Goal: Subscribe to service/newsletter

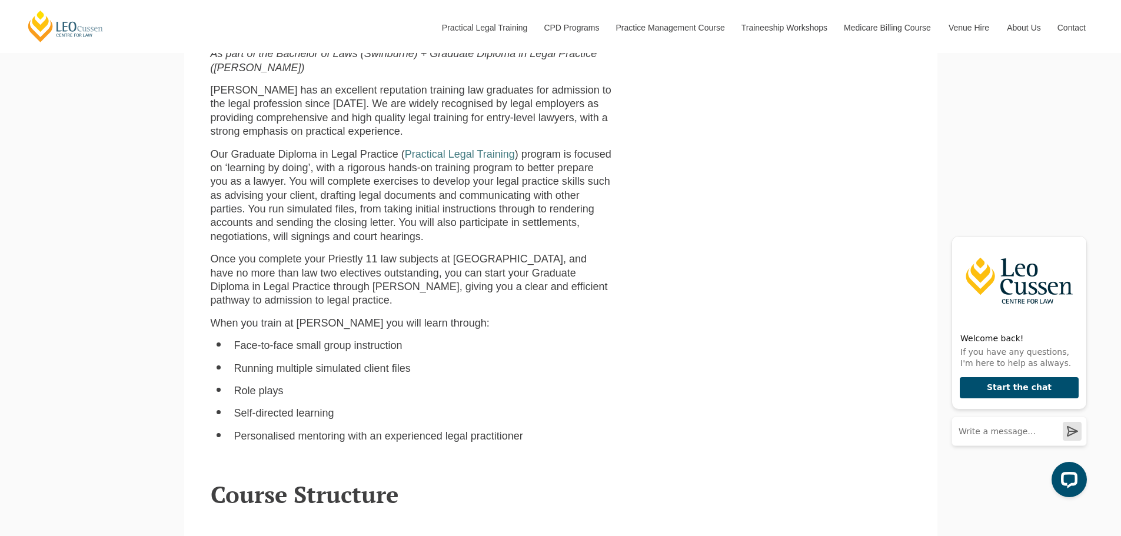
scroll to position [1295, 0]
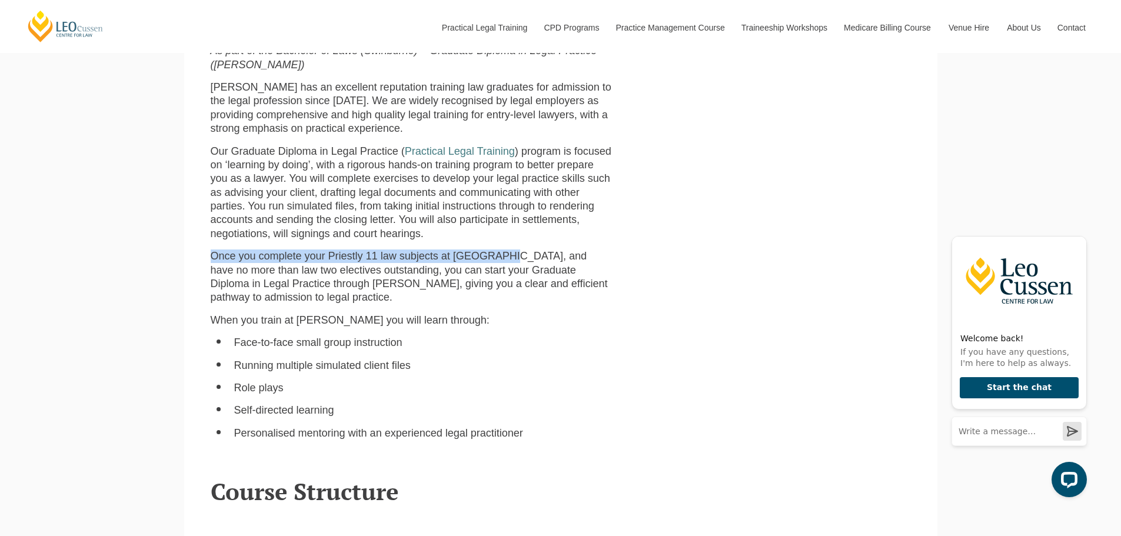
drag, startPoint x: 208, startPoint y: 241, endPoint x: 504, endPoint y: 244, distance: 296.6
click at [504, 244] on div "As part of the Bachelor of Laws (Swinburne) + Graduate Diploma in Legal Practic…" at bounding box center [411, 246] width 419 height 405
click at [533, 250] on span "Once you complete your Priestly 11 law subjects at Swinburne, and have no more …" at bounding box center [409, 276] width 397 height 53
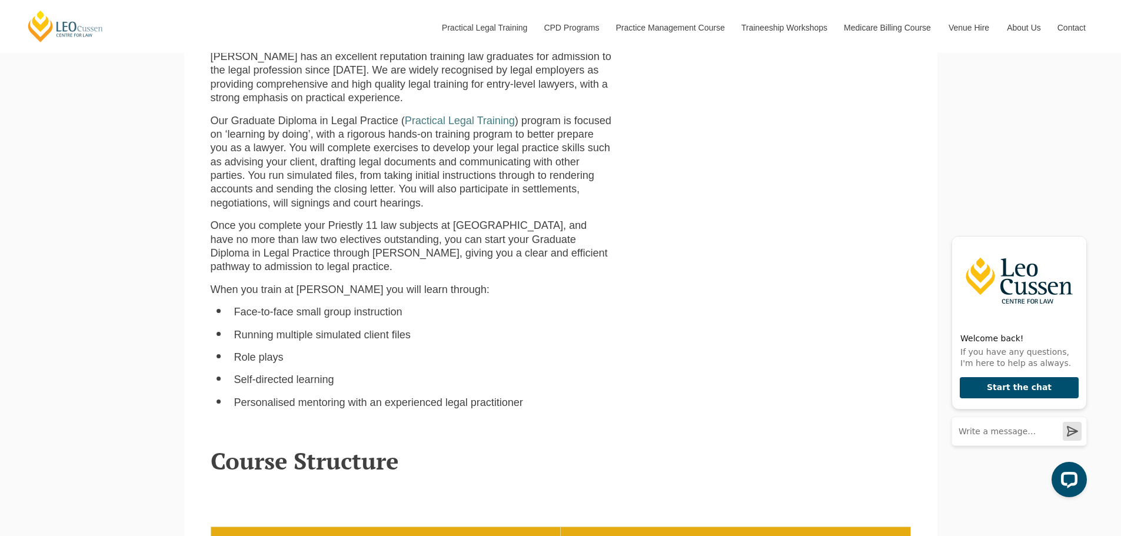
scroll to position [1354, 0]
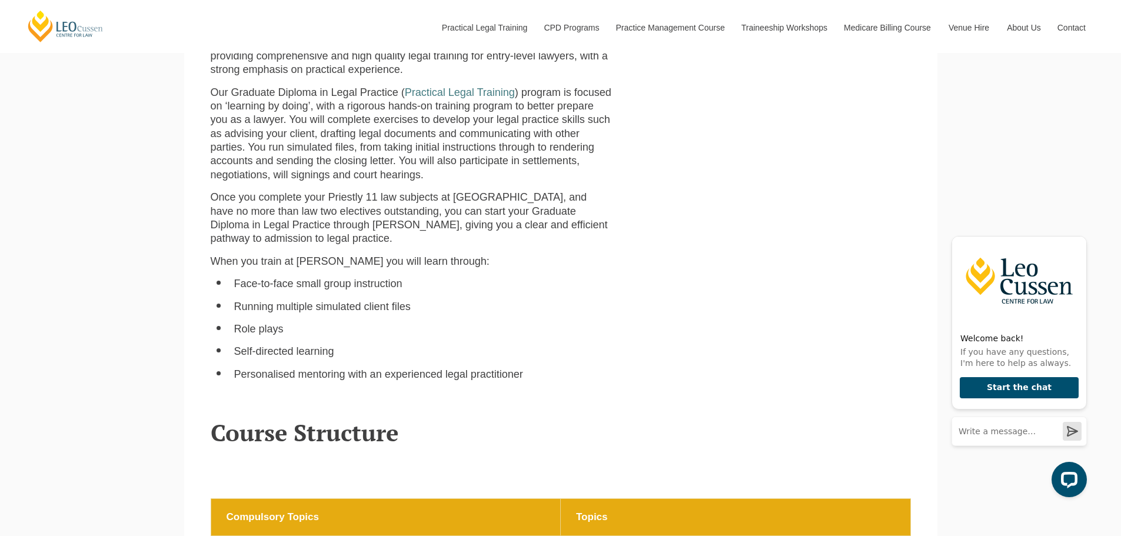
click at [478, 191] on span "Once you complete your Priestly 11 law subjects at Swinburne, and have no more …" at bounding box center [409, 217] width 397 height 53
click at [543, 191] on span "Once you complete your Priestly 11 law subjects at Swinburne, and have no more …" at bounding box center [409, 217] width 397 height 53
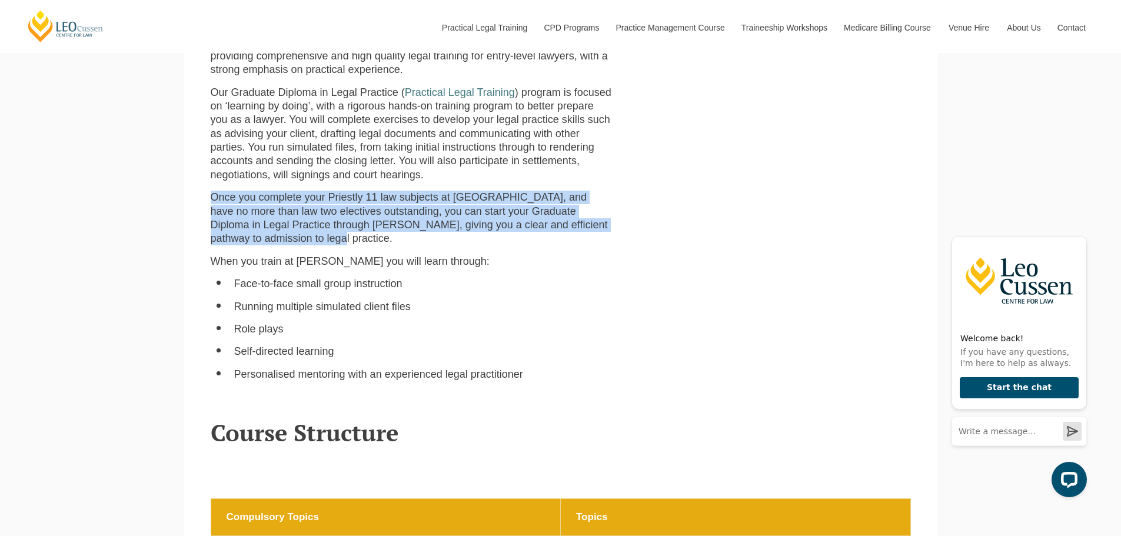
drag, startPoint x: 298, startPoint y: 228, endPoint x: 252, endPoint y: 215, distance: 47.9
click at [205, 187] on div "As part of the Bachelor of Laws (Swinburne) + Graduate Diploma in Legal Practic…" at bounding box center [411, 187] width 419 height 405
click at [436, 191] on span "Once you complete your Priestly 11 law subjects at Swinburne, and have no more …" at bounding box center [409, 217] width 397 height 53
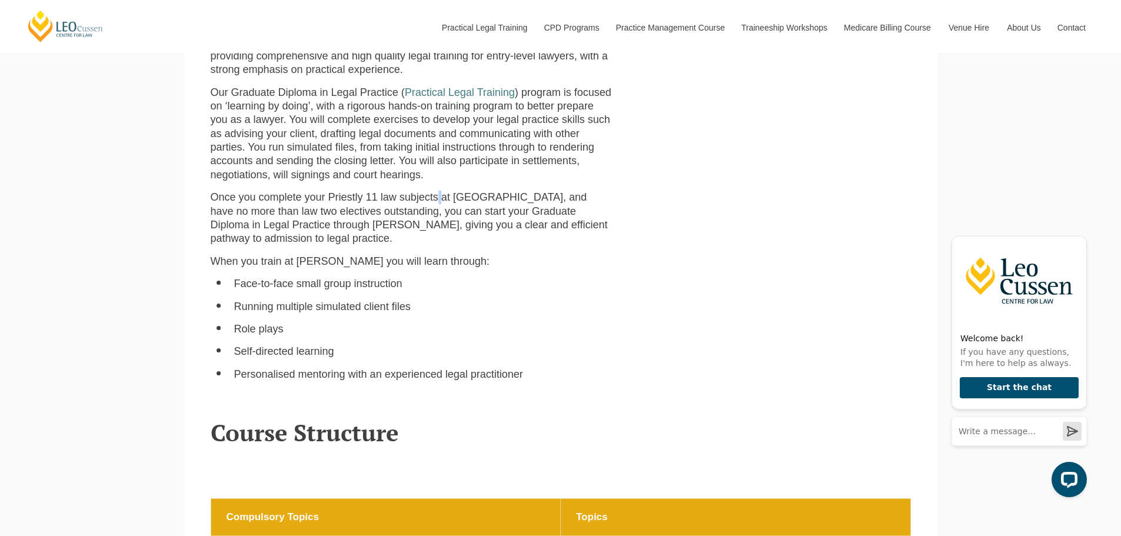
click at [436, 191] on span "Once you complete your Priestly 11 law subjects at Swinburne, and have no more …" at bounding box center [409, 217] width 397 height 53
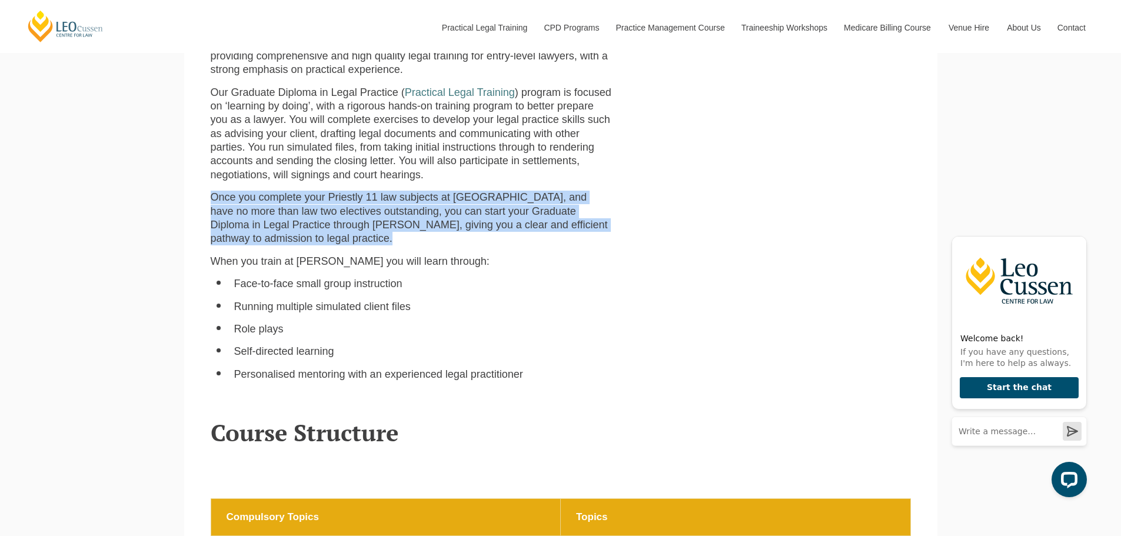
click at [436, 191] on span "Once you complete your Priestly 11 law subjects at Swinburne, and have no more …" at bounding box center [409, 217] width 397 height 53
click at [499, 194] on span "Once you complete your Priestly 11 law subjects at Swinburne, and have no more …" at bounding box center [409, 217] width 397 height 53
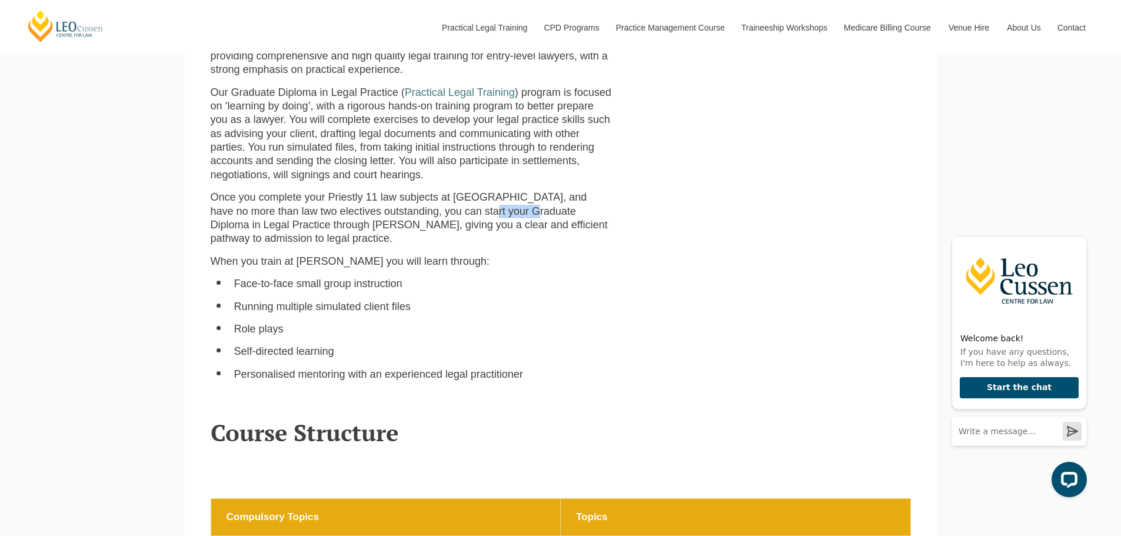
click at [499, 194] on span "Once you complete your Priestly 11 law subjects at Swinburne, and have no more …" at bounding box center [409, 217] width 397 height 53
drag, startPoint x: 290, startPoint y: 199, endPoint x: 379, endPoint y: 195, distance: 89.0
click at [379, 195] on span "Once you complete your Priestly 11 law subjects at Swinburne, and have no more …" at bounding box center [409, 217] width 397 height 53
click at [411, 206] on p "Once you complete your Priestly 11 law subjects at Swinburne, and have no more …" at bounding box center [411, 218] width 401 height 55
click at [411, 208] on span "Once you complete your Priestly 11 law subjects at Swinburne, and have no more …" at bounding box center [409, 217] width 397 height 53
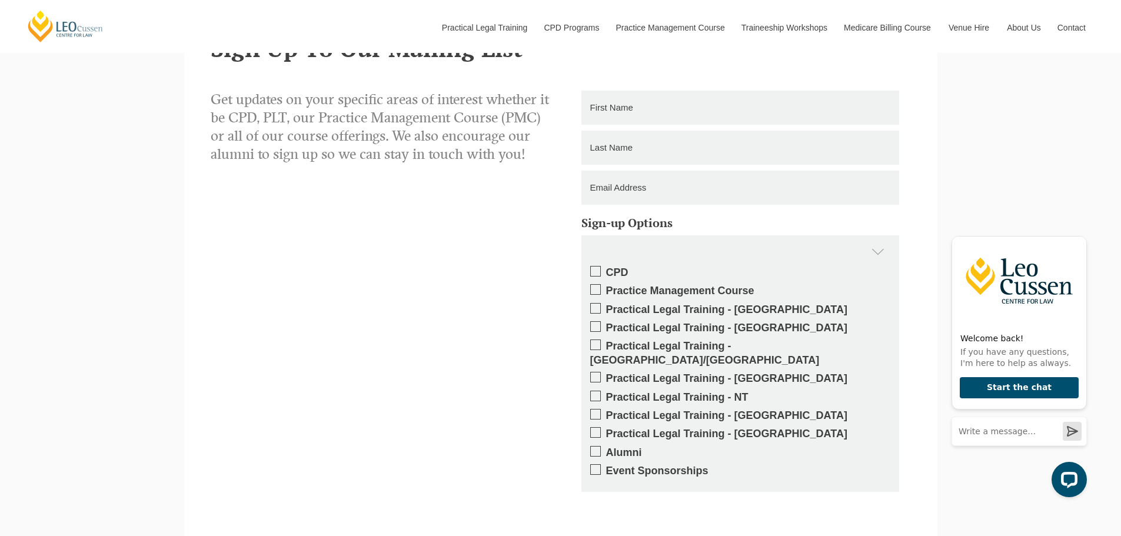
scroll to position [2590, 0]
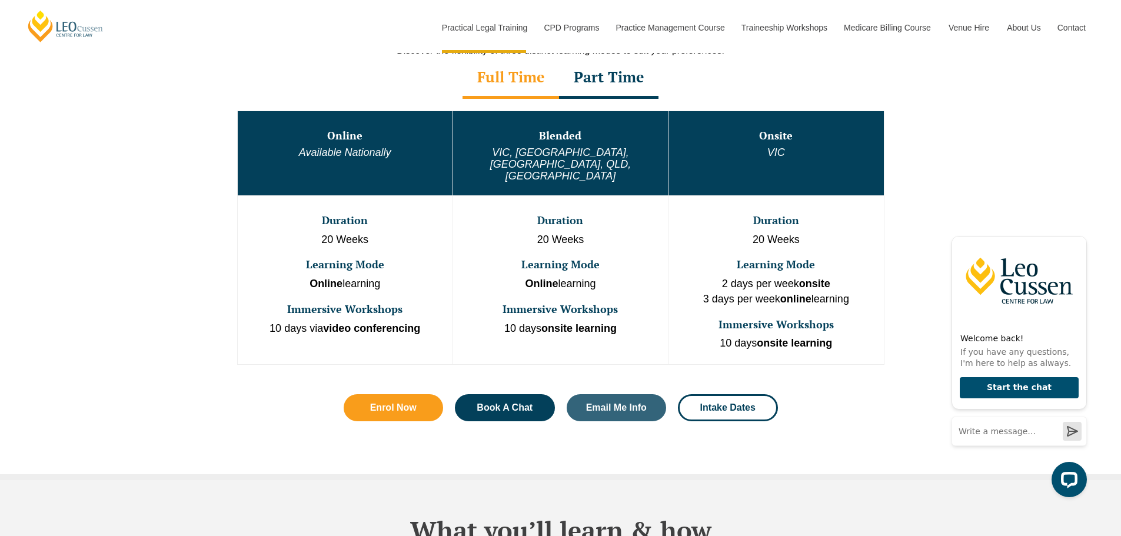
scroll to position [647, 0]
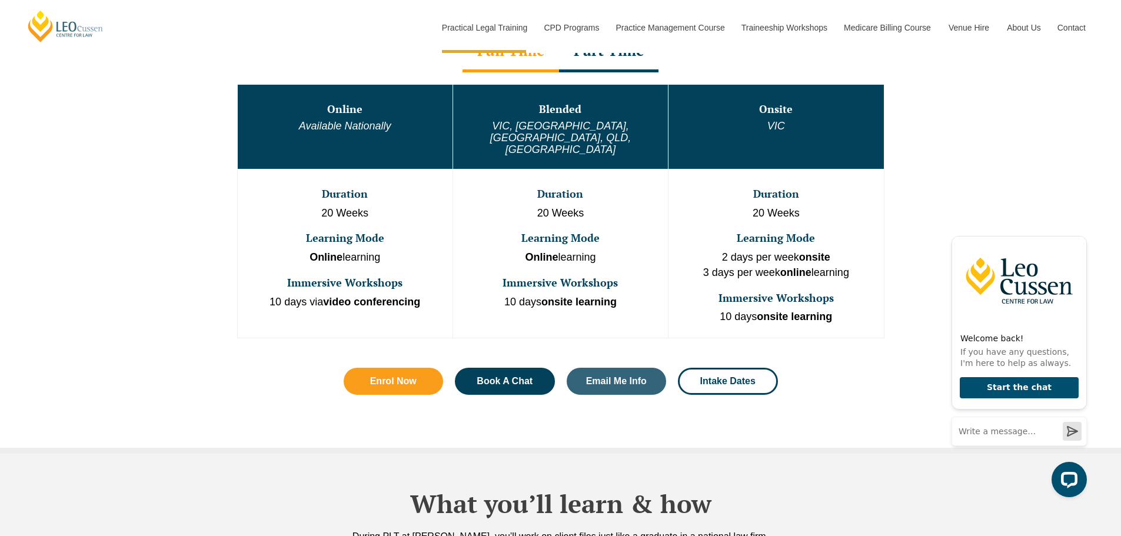
click at [335, 251] on strong "Online" at bounding box center [326, 257] width 33 height 12
click at [763, 250] on p "2 days per week onsite 3 days per week online learning" at bounding box center [776, 265] width 212 height 30
click at [754, 206] on p "20 Weeks" at bounding box center [776, 213] width 212 height 15
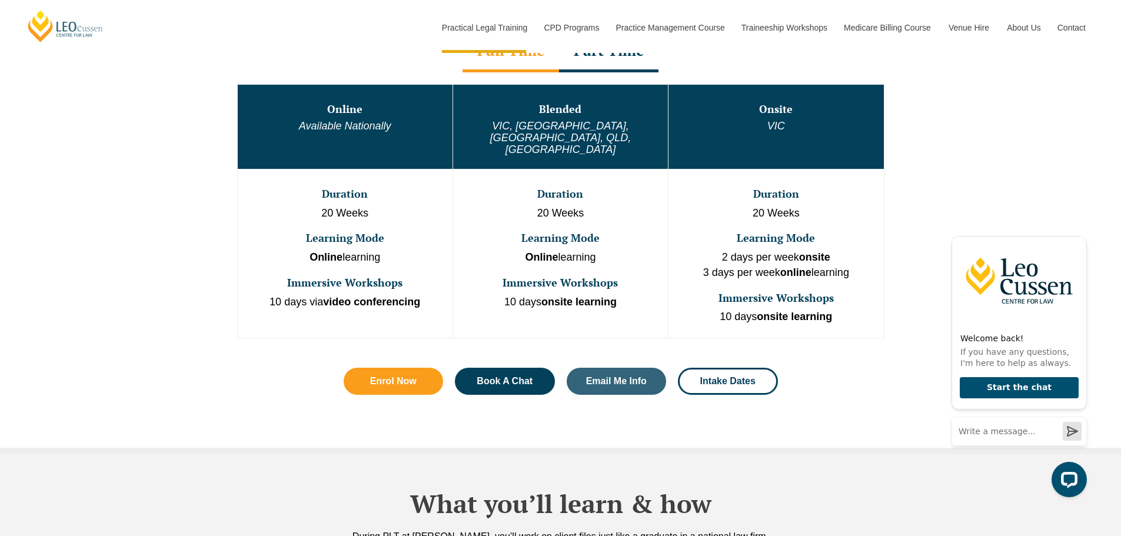
click at [569, 198] on td "Duration 20 Weeks Learning Mode Online learning Immersive Workshops 10 days ons…" at bounding box center [560, 253] width 215 height 169
click at [776, 250] on p "2 days per week onsite 3 days per week online learning" at bounding box center [776, 265] width 212 height 30
click at [781, 311] on strong "onsite learning" at bounding box center [794, 317] width 75 height 12
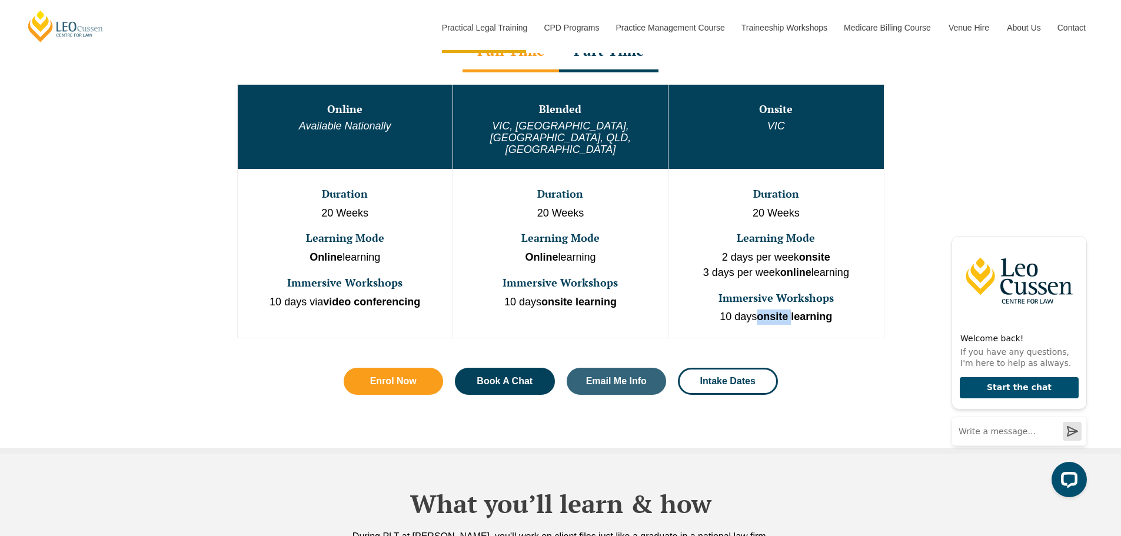
click at [781, 311] on strong "onsite learning" at bounding box center [794, 317] width 75 height 12
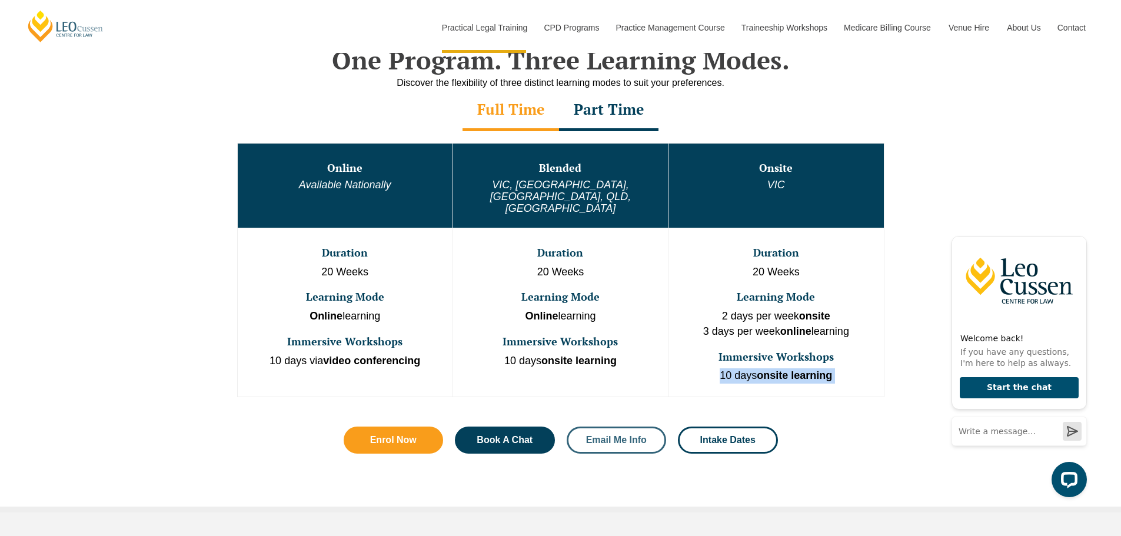
click at [617, 436] on span "Email Me Info" at bounding box center [616, 440] width 61 height 9
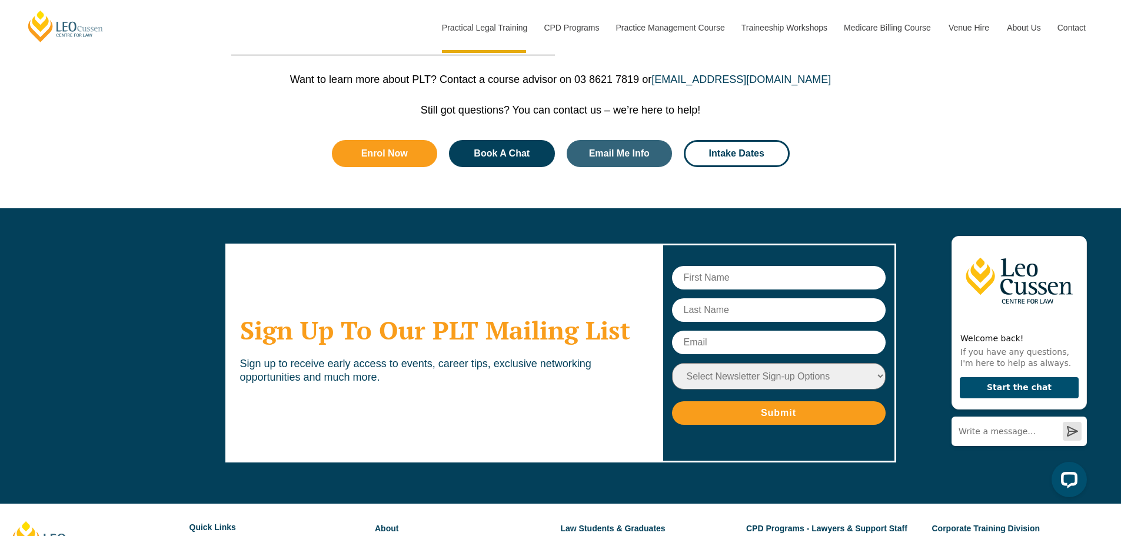
scroll to position [5833, 0]
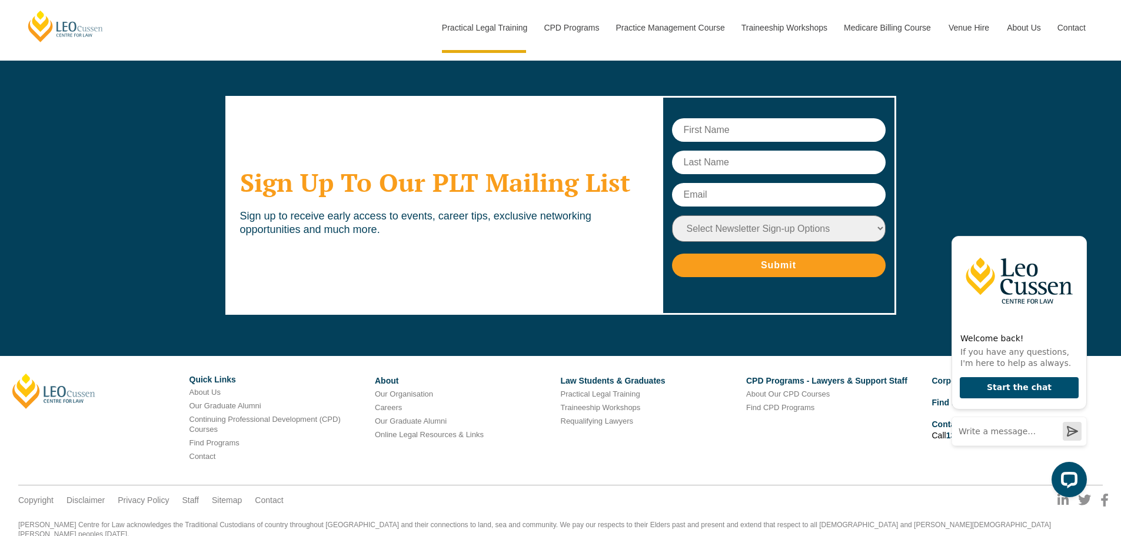
click at [731, 118] on input "text" at bounding box center [779, 130] width 214 height 24
type input "Diya"
type input "Muniganti"
type input "dmui1106@gmail.com"
click at [788, 215] on select "Select Newsletter Sign-up Options Practical Legal Training - VIC Practical Lega…" at bounding box center [779, 228] width 214 height 26
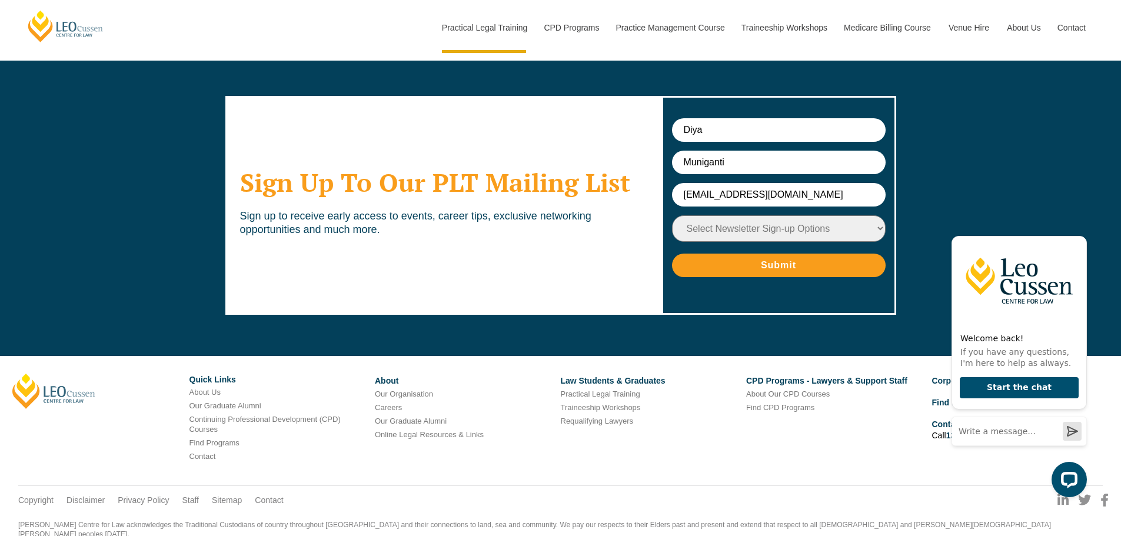
select select "tfa_9"
click at [672, 215] on select "Select Newsletter Sign-up Options Practical Legal Training - VIC Practical Lega…" at bounding box center [779, 228] width 214 height 26
click at [763, 254] on input "Submit" at bounding box center [779, 266] width 214 height 24
